Goal: Find specific page/section: Find specific page/section

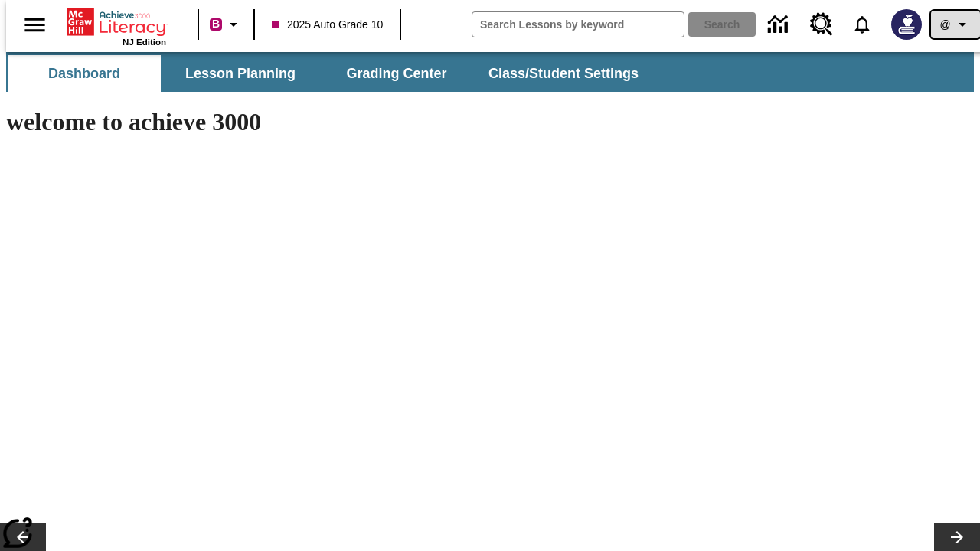
click at [953, 24] on icon "Profile/Settings" at bounding box center [962, 24] width 18 height 18
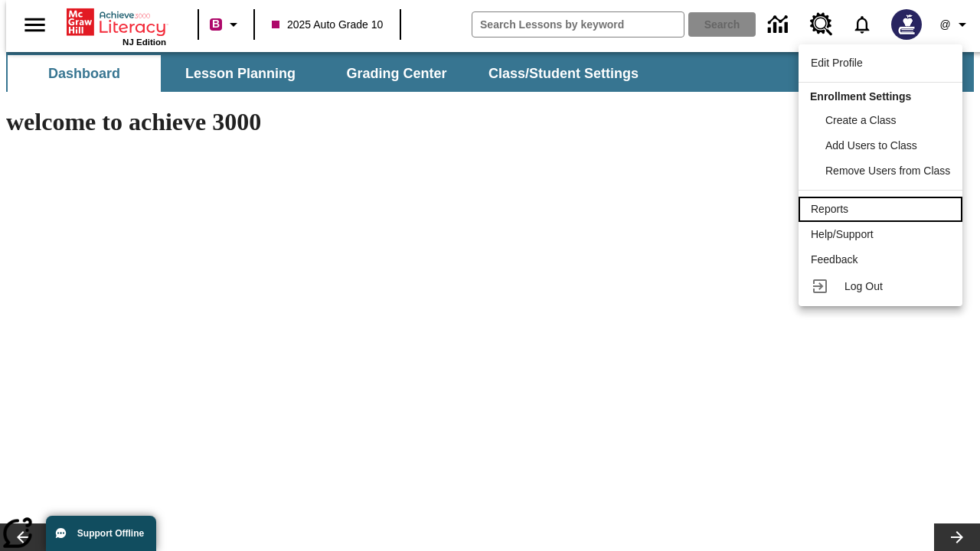
click at [883, 209] on div "Reports" at bounding box center [880, 209] width 139 height 16
